Goal: Use online tool/utility: Utilize a website feature to perform a specific function

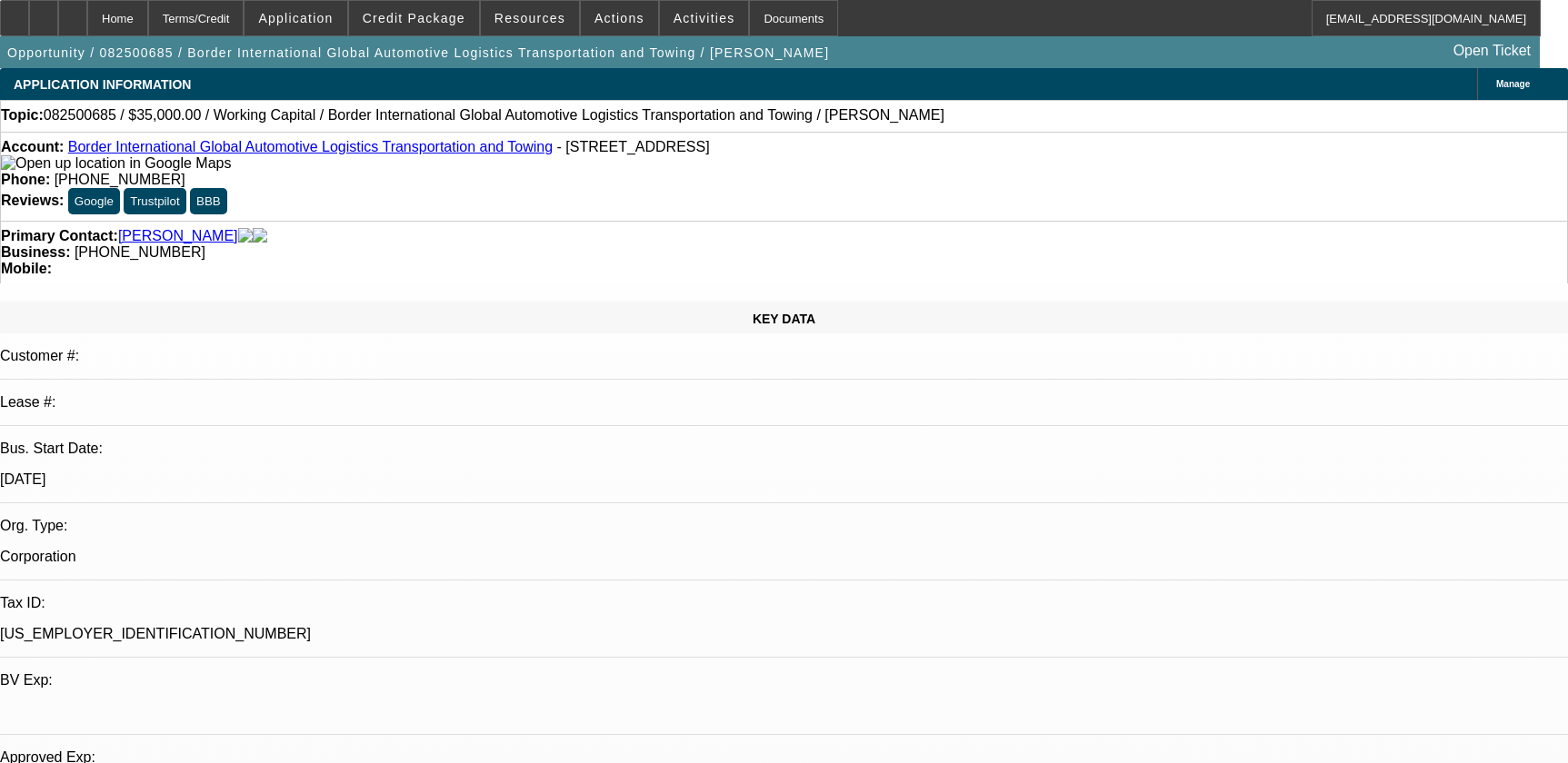
select select "0"
select select "2"
select select "0"
select select "6"
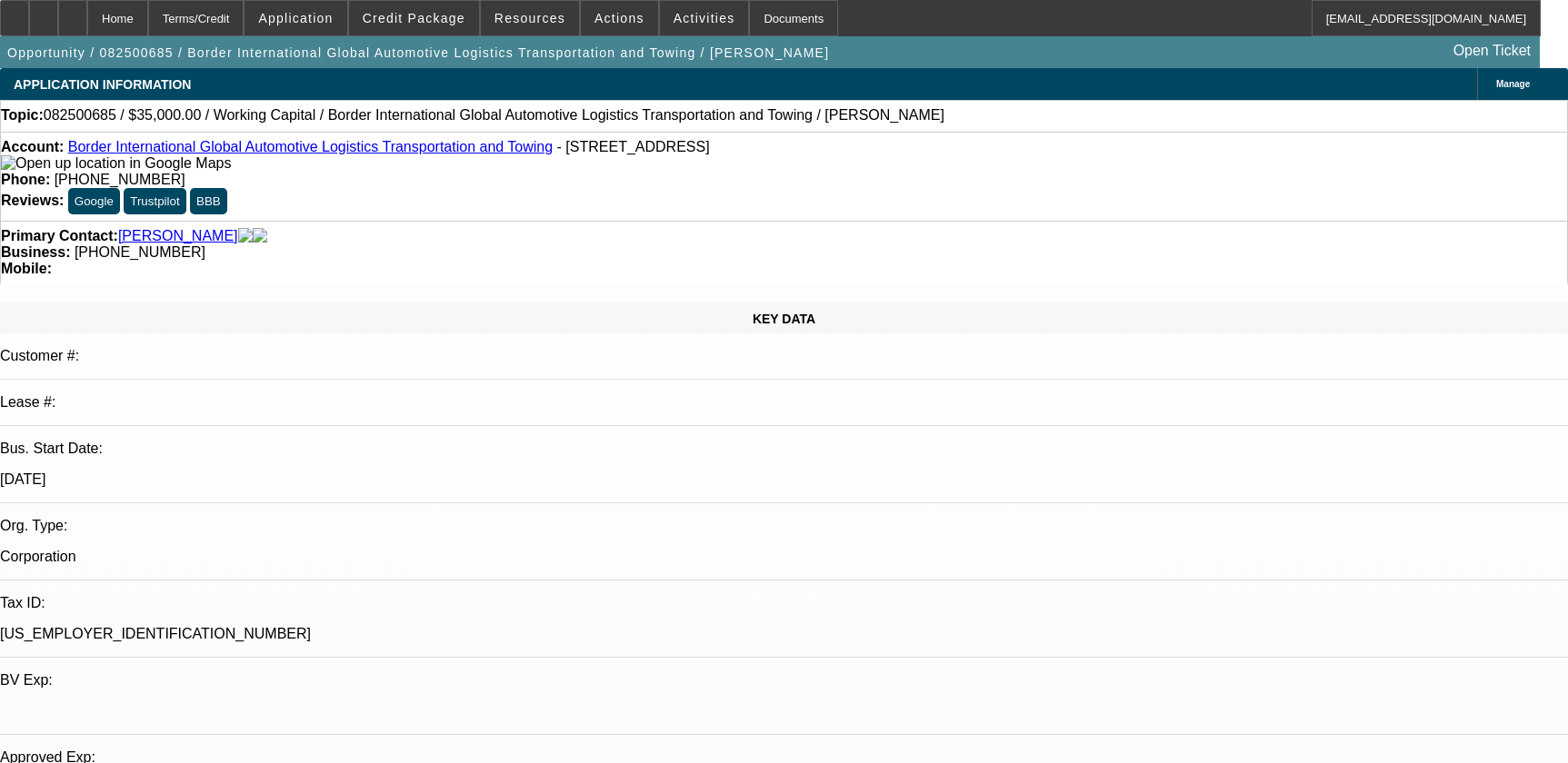
select select "0"
select select "2"
select select "0"
select select "6"
